Goal: Task Accomplishment & Management: Complete application form

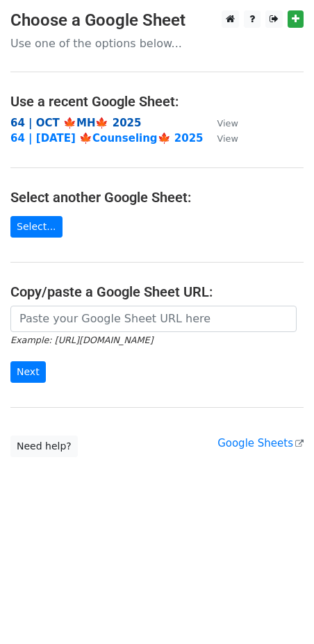
click at [53, 117] on strong "64 | OCT 🍁MH🍁 2025" at bounding box center [75, 123] width 131 height 13
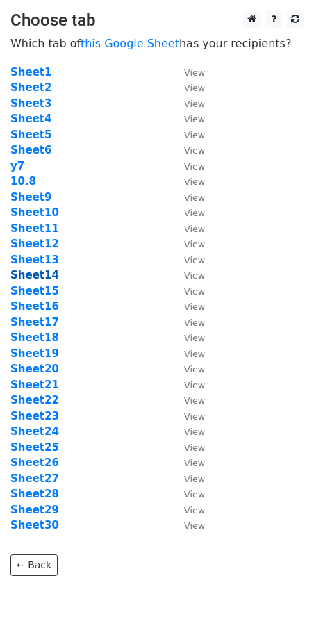
click at [33, 275] on strong "Sheet14" at bounding box center [34, 275] width 49 height 13
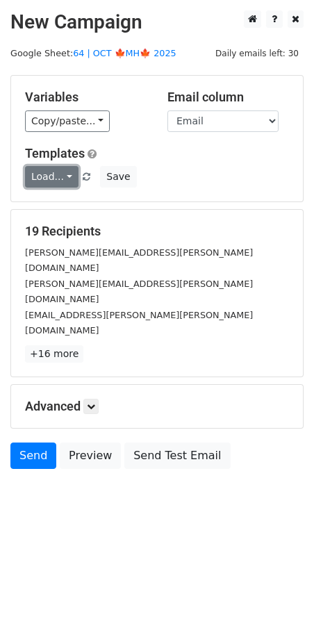
click at [51, 177] on link "Load..." at bounding box center [52, 177] width 54 height 22
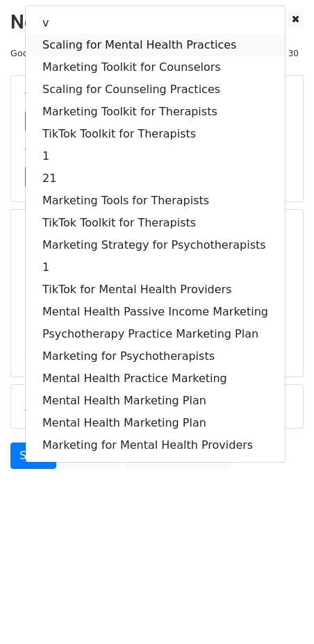
click at [113, 48] on link "Scaling for Mental Health Practices" at bounding box center [155, 45] width 259 height 22
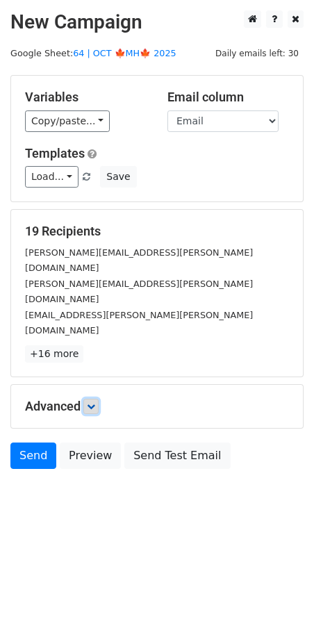
click at [90, 399] on link at bounding box center [90, 406] width 15 height 15
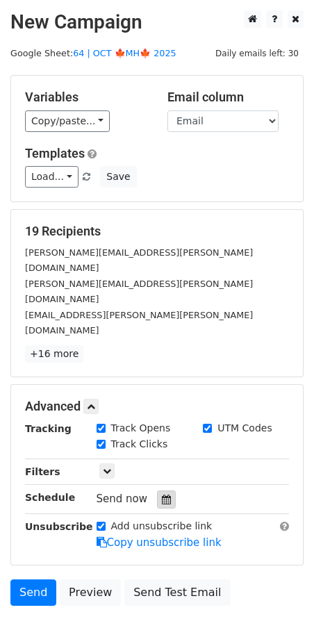
click at [162, 495] on icon at bounding box center [166, 500] width 9 height 10
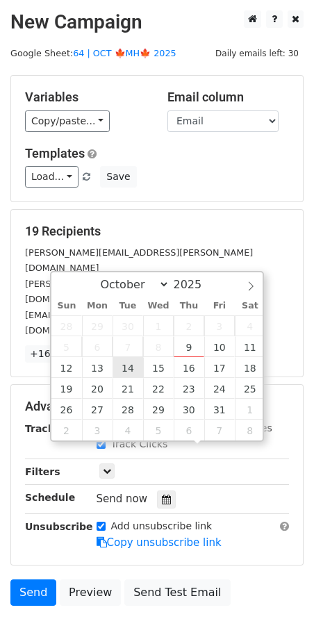
type input "2025-10-14 12:00"
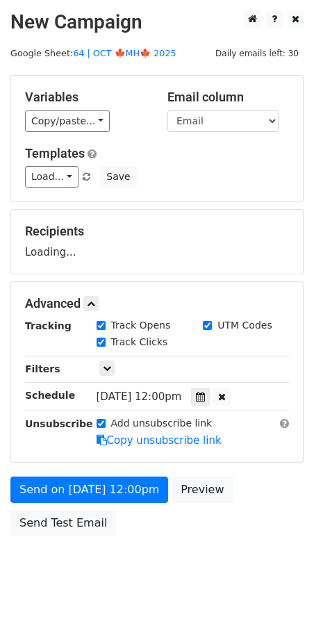
click at [101, 503] on form "Variables Copy/paste... {{Name}} {{Email}} Email column Name Email Templates Lo…" at bounding box center [156, 309] width 293 height 468
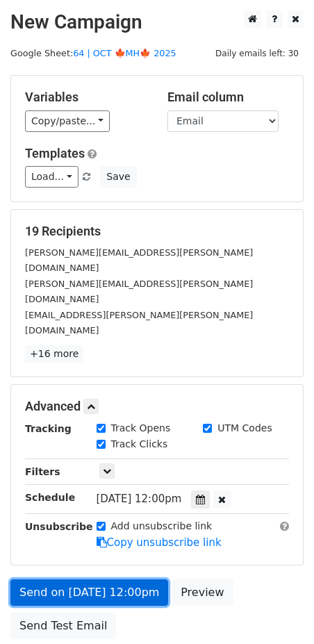
click at [101, 580] on link "Send on Oct 14 at 12:00pm" at bounding box center [89, 593] width 158 height 26
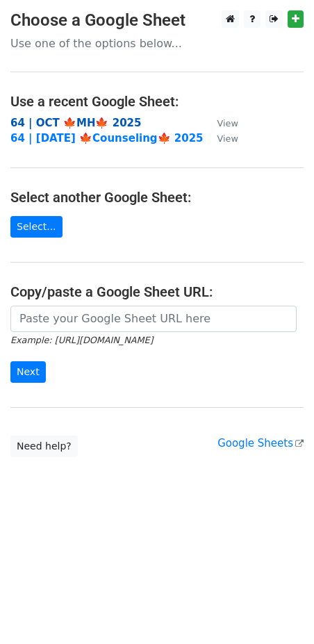
click at [99, 121] on strong "64 | OCT 🍁MH🍁 2025" at bounding box center [75, 123] width 131 height 13
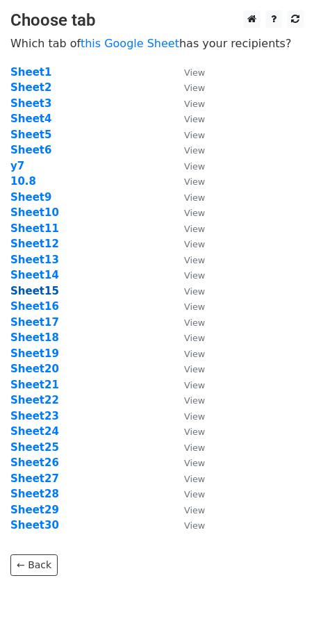
click at [44, 289] on strong "Sheet15" at bounding box center [34, 291] width 49 height 13
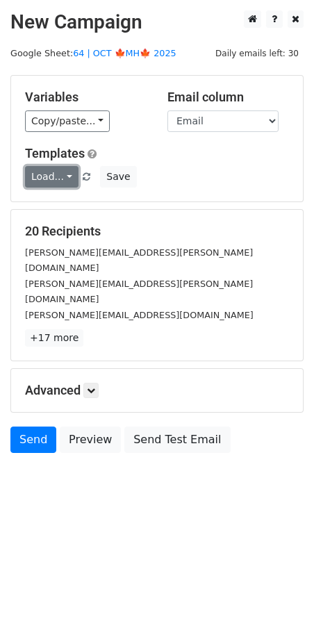
click at [58, 177] on link "Load..." at bounding box center [52, 177] width 54 height 22
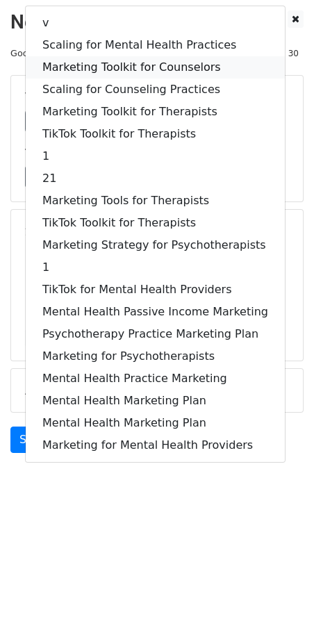
click at [129, 66] on link "Marketing Toolkit for Counselors" at bounding box center [155, 67] width 259 height 22
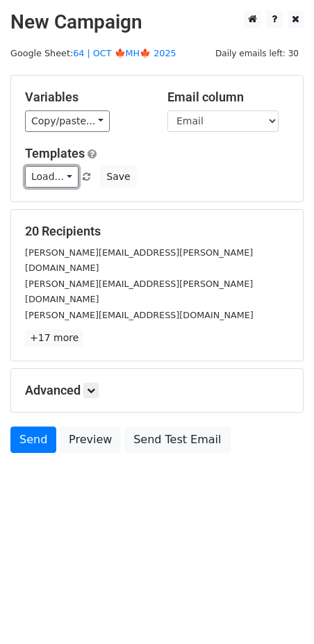
click at [59, 177] on link "Load..." at bounding box center [52, 177] width 54 height 22
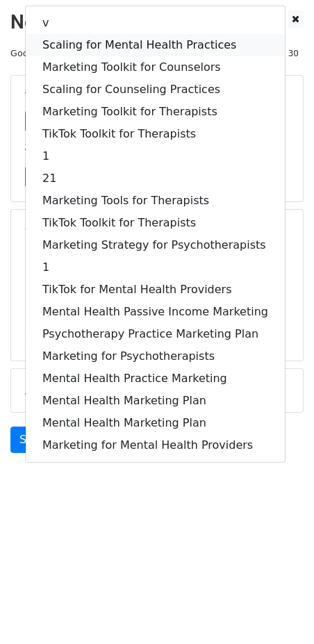
click at [119, 47] on link "Scaling for Mental Health Practices" at bounding box center [155, 45] width 259 height 22
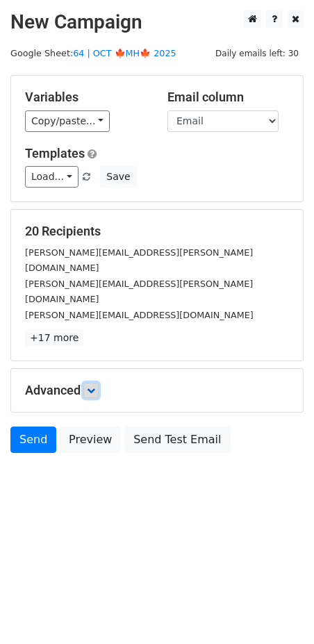
click at [95, 386] on icon at bounding box center [91, 390] width 8 height 8
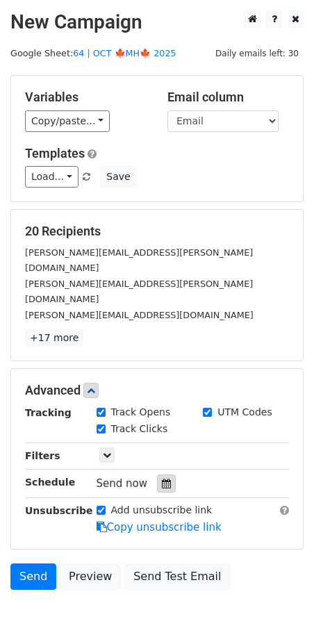
click at [162, 479] on icon at bounding box center [166, 484] width 9 height 10
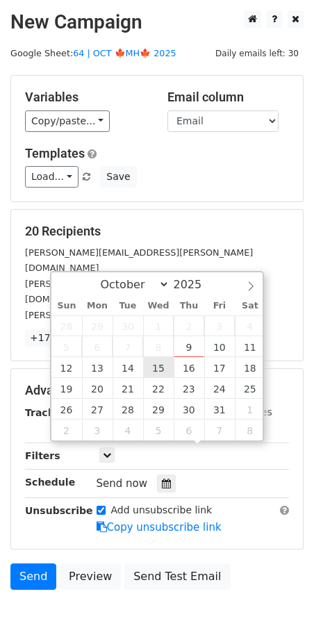
type input "2025-10-15 12:00"
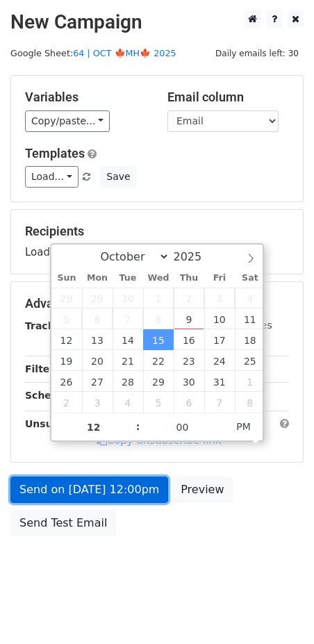
click at [117, 480] on link "Send on Oct 15 at 12:00pm" at bounding box center [89, 490] width 158 height 26
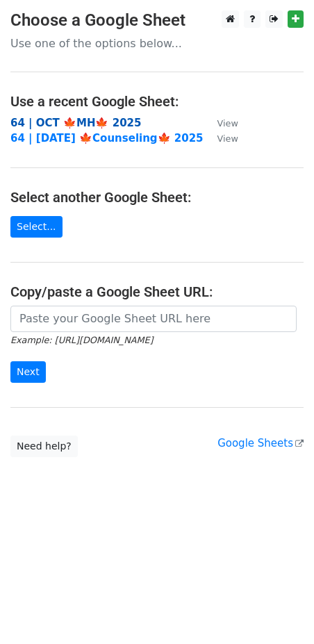
click at [96, 118] on strong "64 | OCT 🍁MH🍁 2025" at bounding box center [75, 123] width 131 height 13
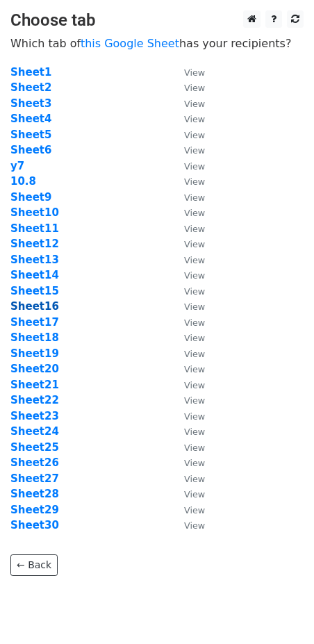
click at [40, 308] on strong "Sheet16" at bounding box center [34, 306] width 49 height 13
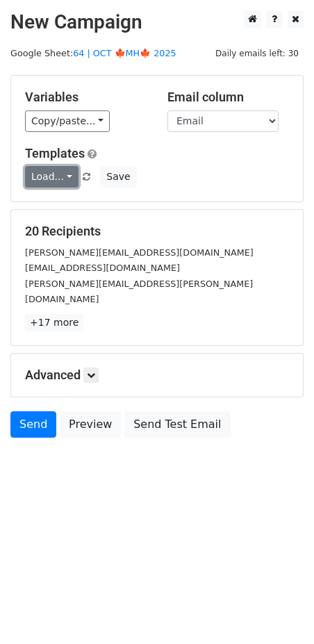
click at [56, 179] on link "Load..." at bounding box center [52, 177] width 54 height 22
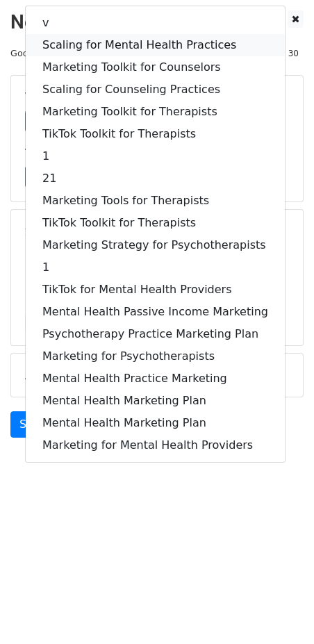
click at [106, 40] on link "Scaling for Mental Health Practices" at bounding box center [155, 45] width 259 height 22
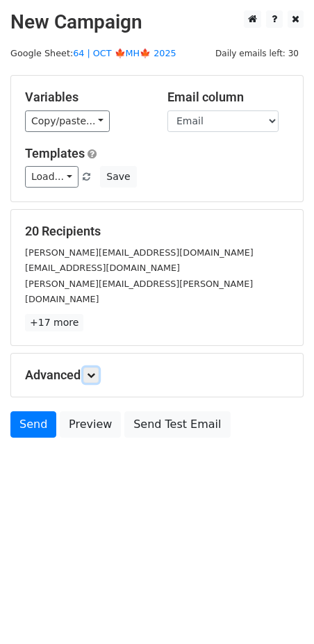
drag, startPoint x: 93, startPoint y: 352, endPoint x: 108, endPoint y: 363, distance: 18.4
click at [93, 368] on link at bounding box center [90, 375] width 15 height 15
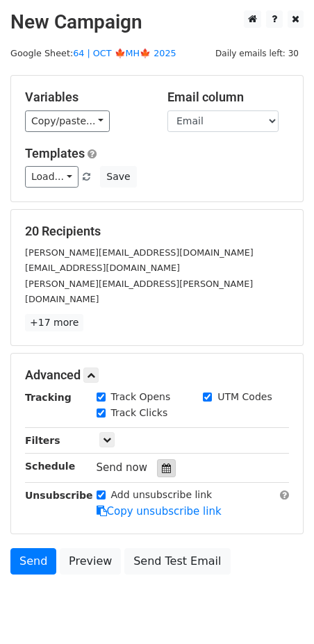
click at [162, 464] on icon at bounding box center [166, 469] width 9 height 10
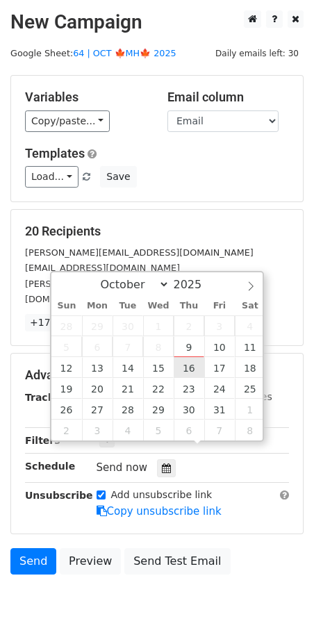
type input "2025-10-16 12:00"
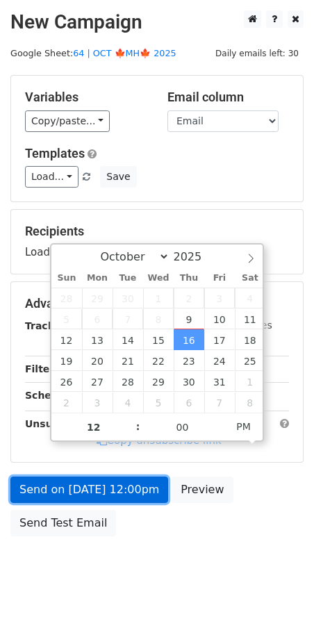
click at [143, 489] on link "Send on Oct 16 at 12:00pm" at bounding box center [89, 490] width 158 height 26
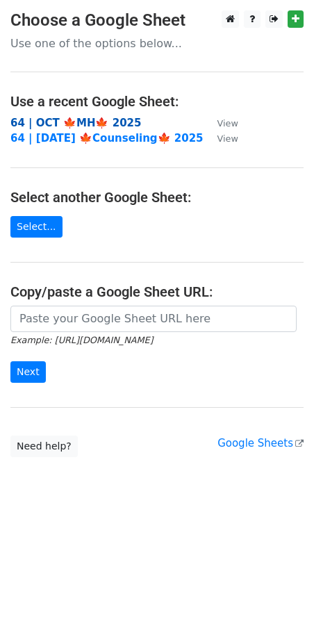
click at [109, 124] on strong "64 | OCT 🍁MH🍁 2025" at bounding box center [75, 123] width 131 height 13
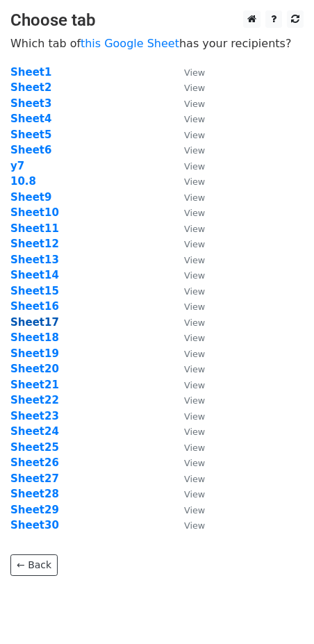
click at [42, 323] on strong "Sheet17" at bounding box center [34, 322] width 49 height 13
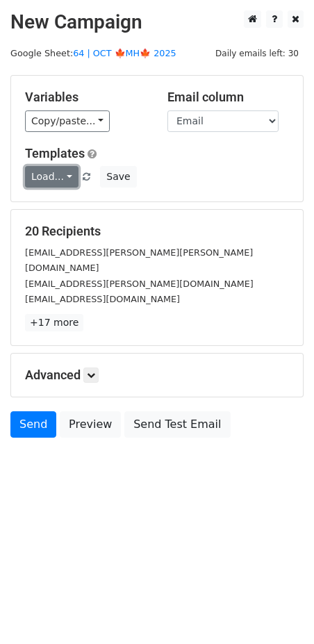
click at [60, 173] on link "Load..." at bounding box center [52, 177] width 54 height 22
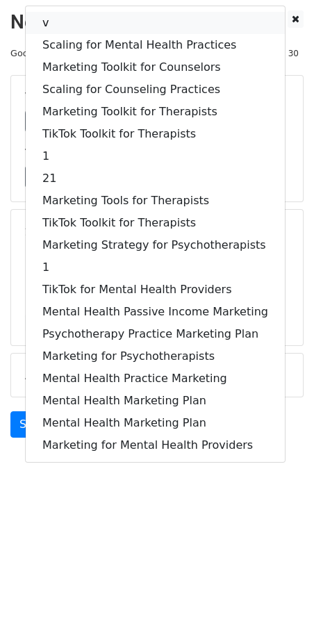
click at [126, 31] on link "v" at bounding box center [155, 23] width 259 height 22
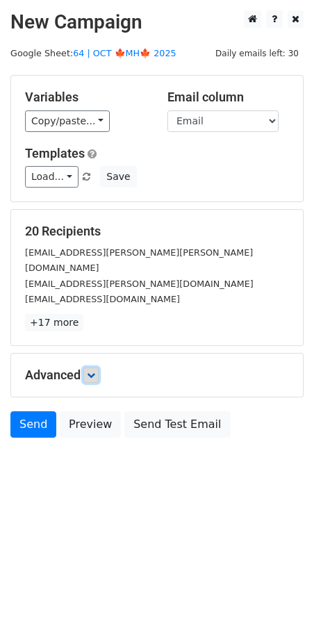
click at [95, 371] on icon at bounding box center [91, 375] width 8 height 8
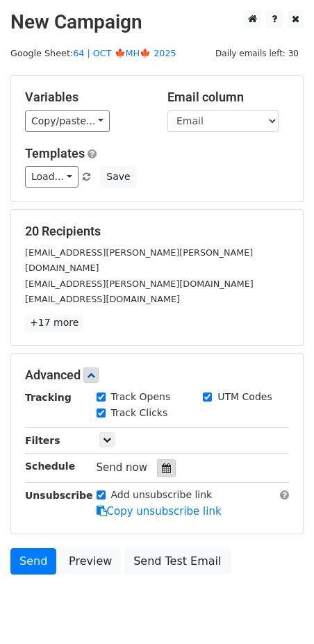
click at [164, 464] on icon at bounding box center [166, 469] width 9 height 10
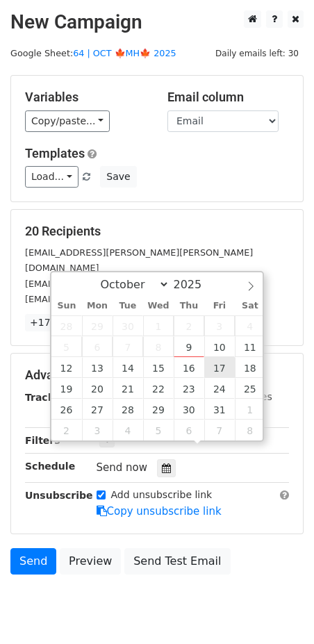
type input "[DATE] 12:00"
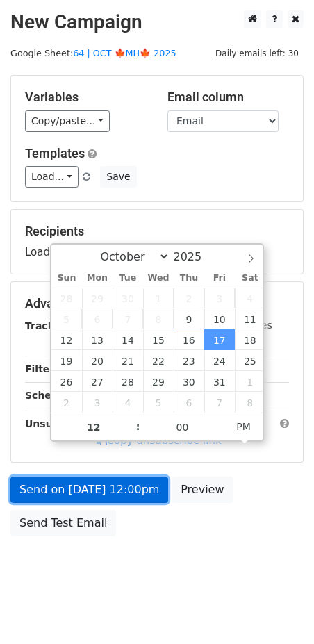
click at [122, 481] on link "Send on [DATE] 12:00pm" at bounding box center [89, 490] width 158 height 26
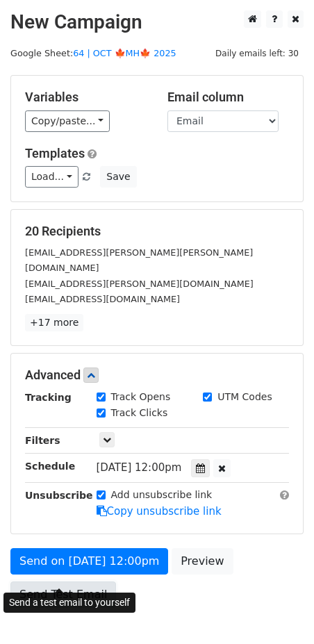
click at [88, 582] on link "Send Test Email" at bounding box center [63, 595] width 106 height 26
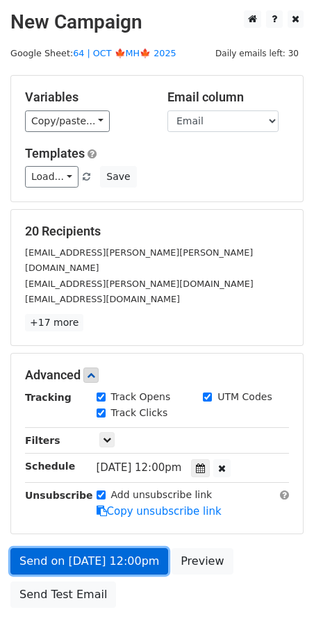
click at [97, 548] on link "Send on [DATE] 12:00pm" at bounding box center [89, 561] width 158 height 26
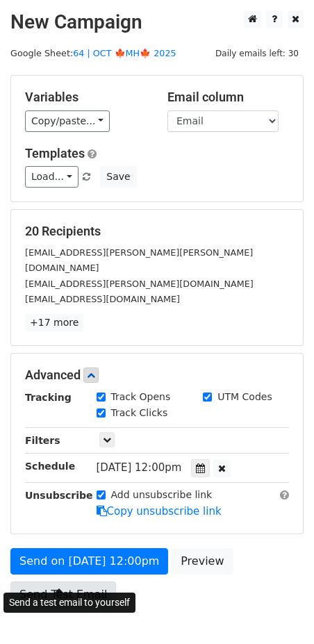
click at [80, 582] on link "Send Test Email" at bounding box center [63, 595] width 106 height 26
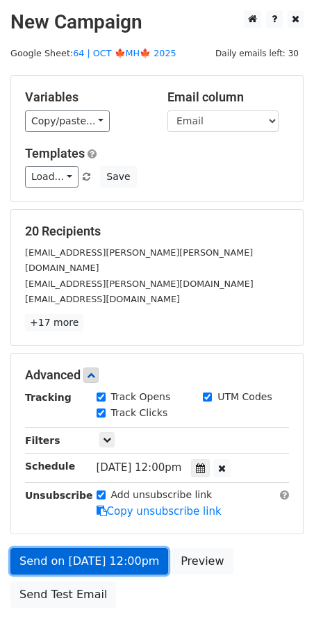
click at [99, 548] on link "Send on Oct 17 at 12:00pm" at bounding box center [89, 561] width 158 height 26
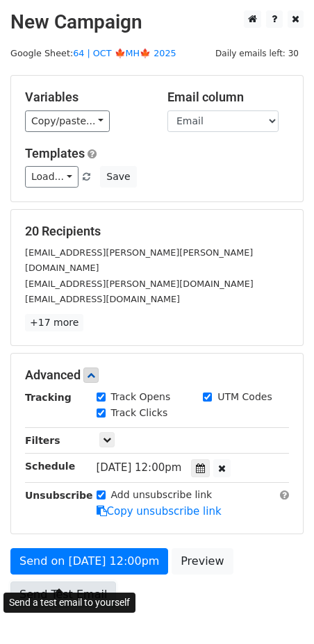
click at [75, 582] on link "Send Test Email" at bounding box center [63, 595] width 106 height 26
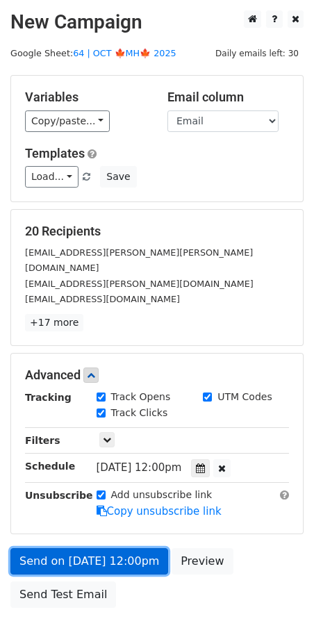
click at [100, 548] on link "Send on Oct 17 at 12:00pm" at bounding box center [89, 561] width 158 height 26
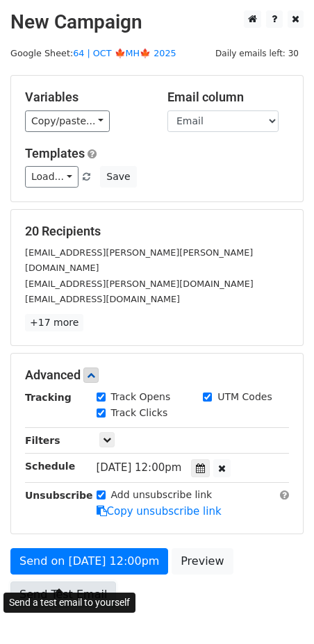
click at [75, 587] on link "Send Test Email" at bounding box center [63, 595] width 106 height 26
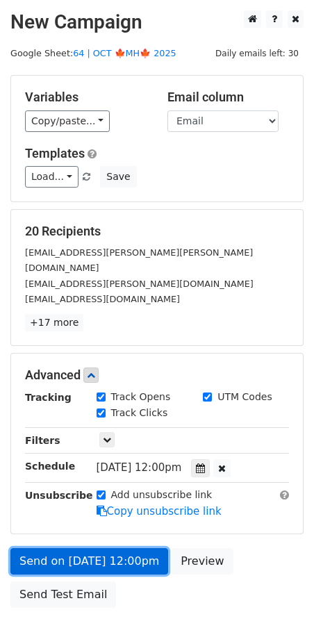
click at [99, 548] on link "Send on Oct 17 at 12:00pm" at bounding box center [89, 561] width 158 height 26
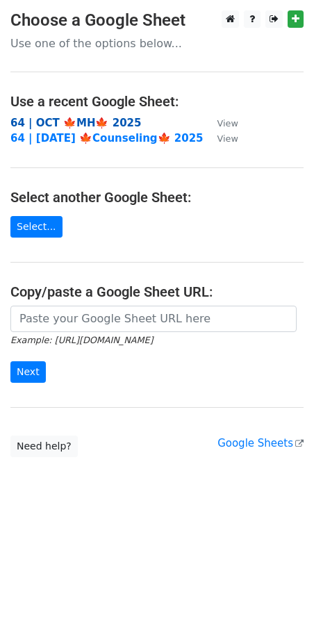
click at [109, 120] on strong "64 | OCT 🍁MH🍁 2025" at bounding box center [75, 123] width 131 height 13
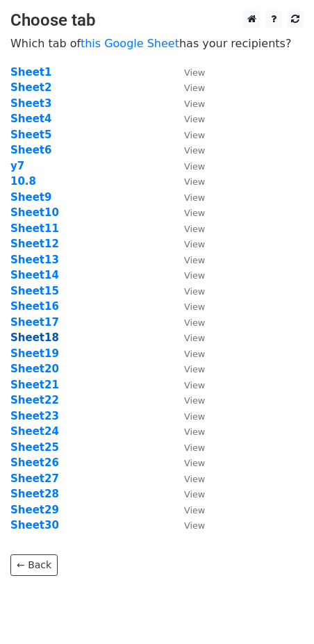
click at [44, 338] on strong "Sheet18" at bounding box center [34, 338] width 49 height 13
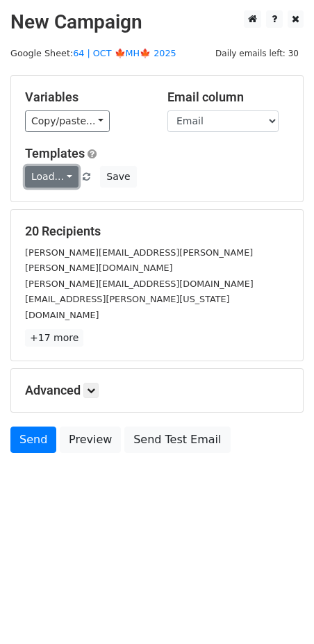
click at [49, 173] on link "Load..." at bounding box center [52, 177] width 54 height 22
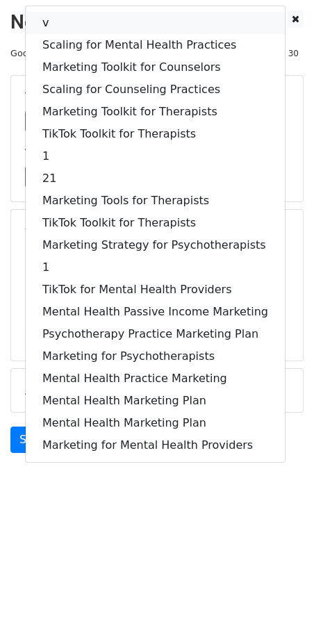
click at [108, 24] on link "v" at bounding box center [155, 23] width 259 height 22
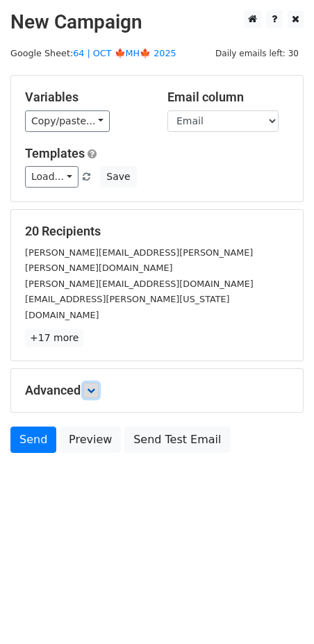
click at [95, 386] on icon at bounding box center [91, 390] width 8 height 8
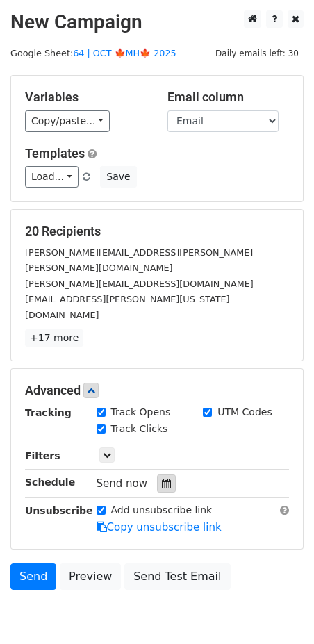
click at [162, 479] on icon at bounding box center [166, 484] width 9 height 10
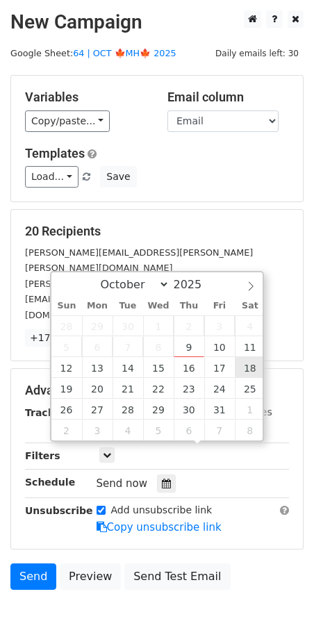
type input "2025-10-18 12:00"
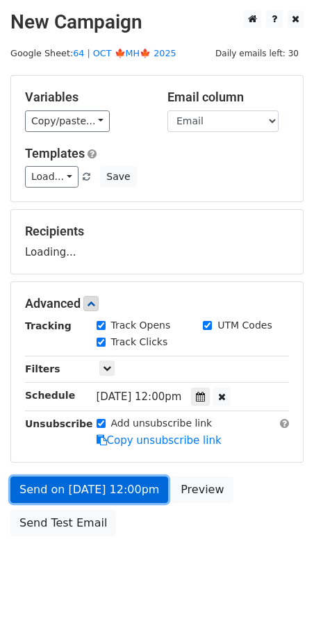
click at [138, 489] on link "Send on Oct 18 at 12:00pm" at bounding box center [89, 490] width 158 height 26
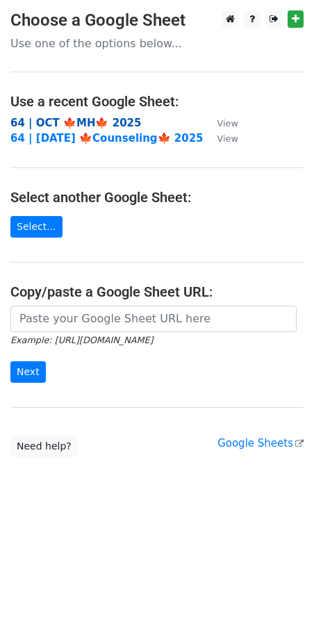
click at [110, 120] on strong "64 | OCT 🍁MH🍁 2025" at bounding box center [75, 123] width 131 height 13
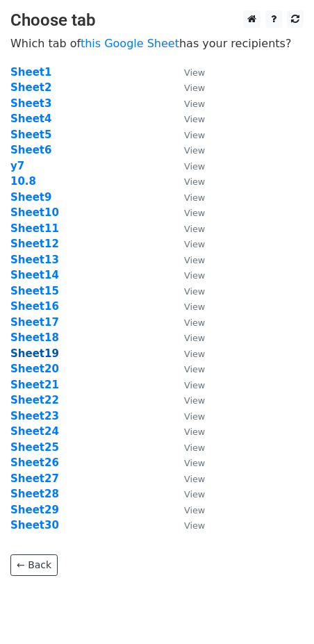
click at [47, 355] on strong "Sheet19" at bounding box center [34, 354] width 49 height 13
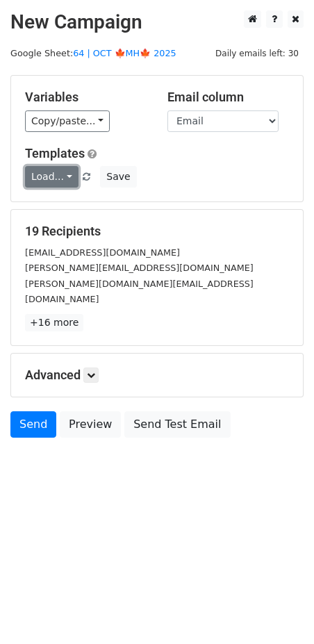
click at [56, 175] on link "Load..." at bounding box center [52, 177] width 54 height 22
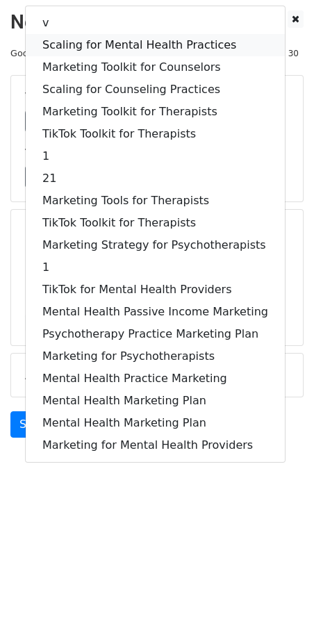
click at [110, 34] on link "Scaling for Mental Health Practices" at bounding box center [155, 45] width 259 height 22
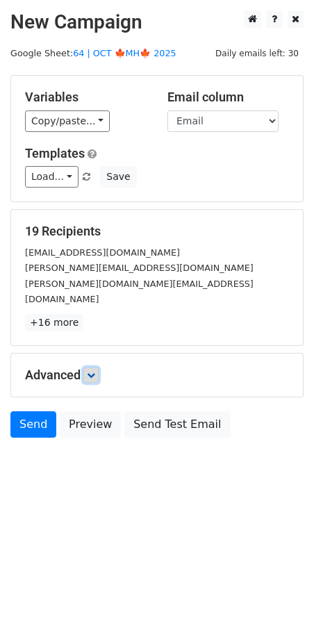
click at [89, 368] on link at bounding box center [90, 375] width 15 height 15
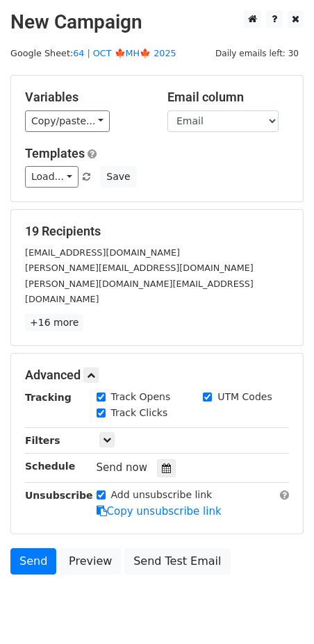
click at [161, 462] on div "Tracking Track Opens UTM Codes Track Clicks Filters Only include spreadsheet ro…" at bounding box center [157, 455] width 264 height 130
click at [162, 464] on icon at bounding box center [166, 469] width 9 height 10
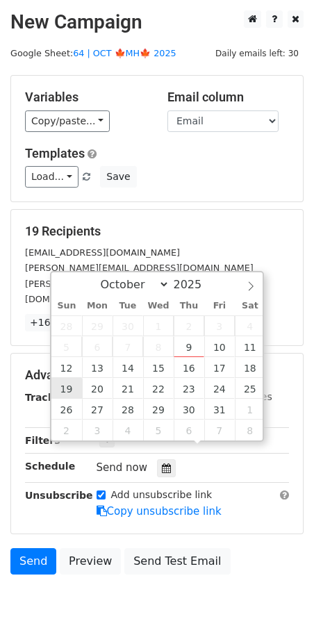
type input "2025-10-19 12:00"
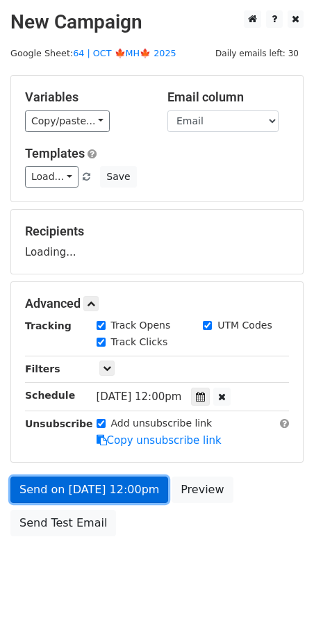
click at [92, 489] on link "Send on Oct 19 at 12:00pm" at bounding box center [89, 490] width 158 height 26
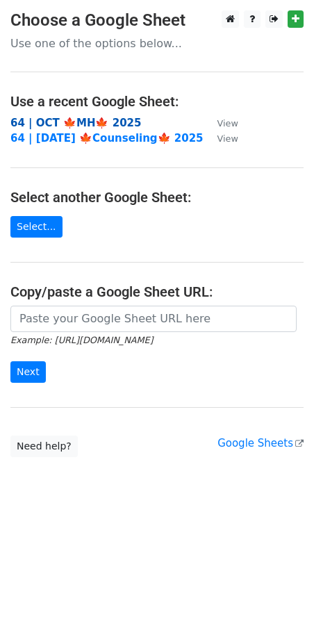
click at [103, 117] on strong "64 | OCT 🍁MH🍁 2025" at bounding box center [75, 123] width 131 height 13
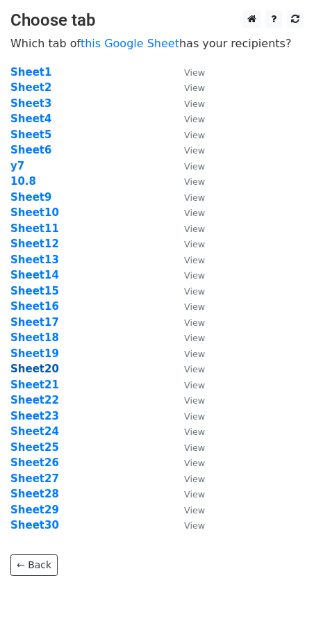
click at [42, 371] on strong "Sheet20" at bounding box center [34, 369] width 49 height 13
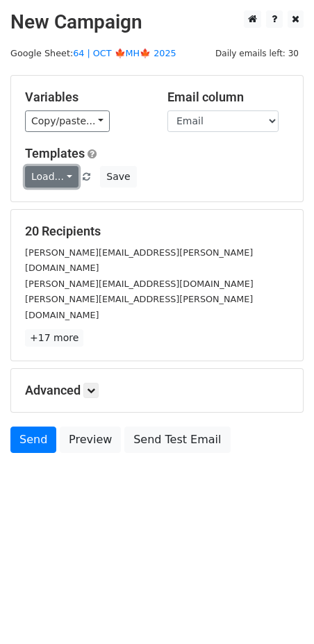
click at [57, 176] on link "Load..." at bounding box center [52, 177] width 54 height 22
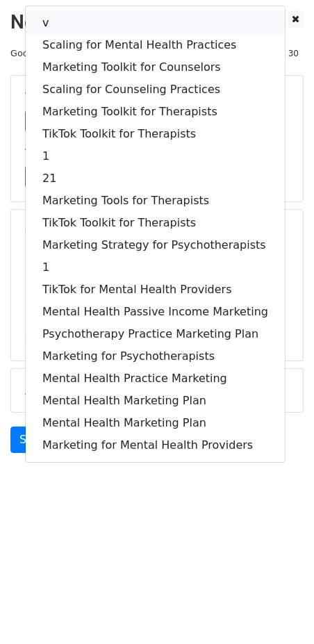
click at [99, 19] on link "v" at bounding box center [155, 23] width 259 height 22
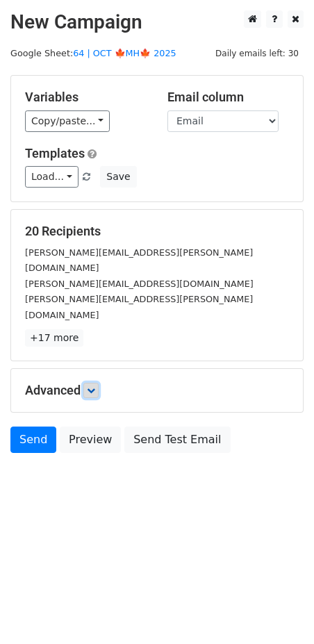
click at [96, 383] on link at bounding box center [90, 390] width 15 height 15
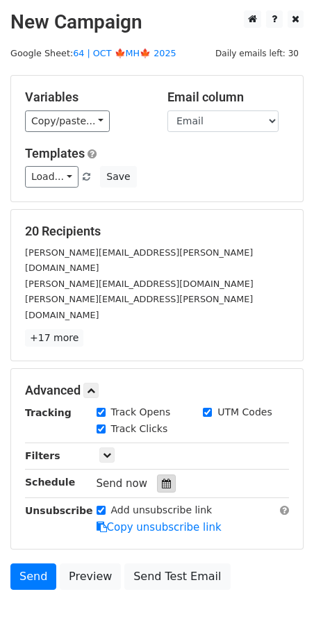
click at [162, 479] on icon at bounding box center [166, 484] width 9 height 10
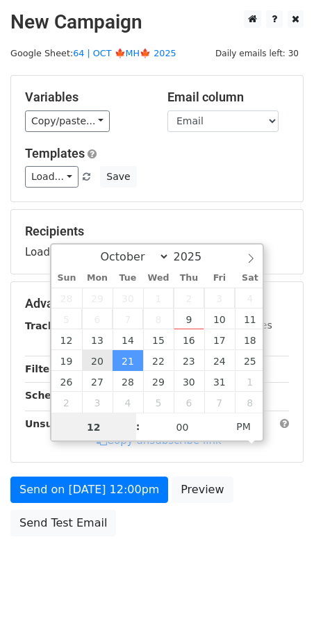
type input "2025-10-20 12:00"
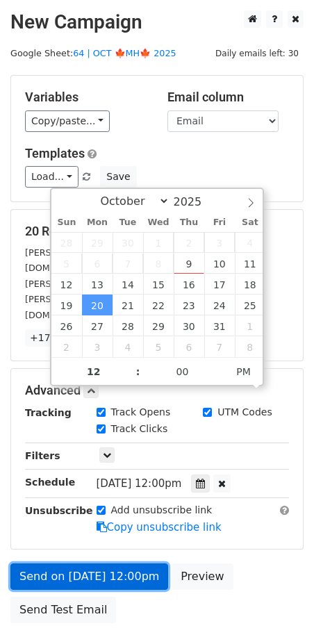
click at [76, 564] on link "Send on Oct 20 at 12:00pm" at bounding box center [89, 577] width 158 height 26
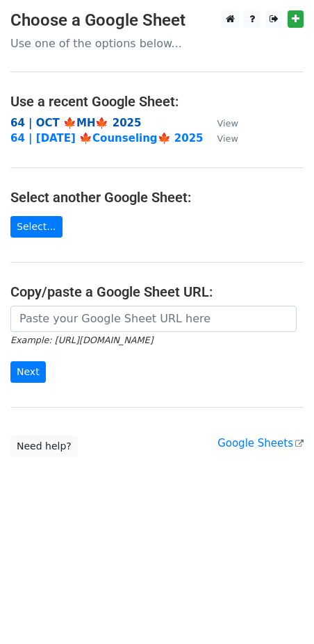
click at [99, 124] on strong "64 | OCT 🍁MH🍁 2025" at bounding box center [75, 123] width 131 height 13
